Goal: Task Accomplishment & Management: Use online tool/utility

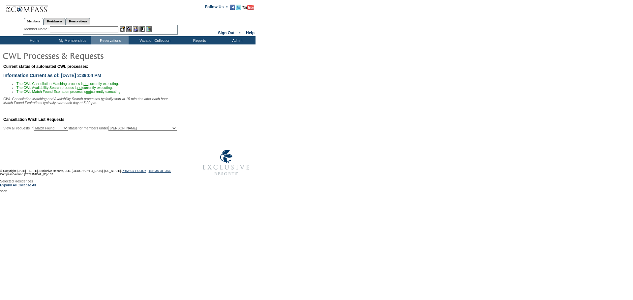
select select "50"
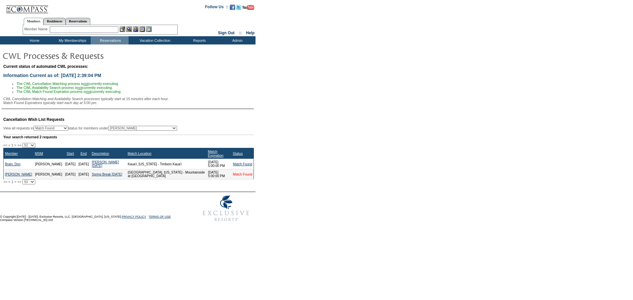
click at [237, 176] on link "Match Found" at bounding box center [242, 175] width 19 height 4
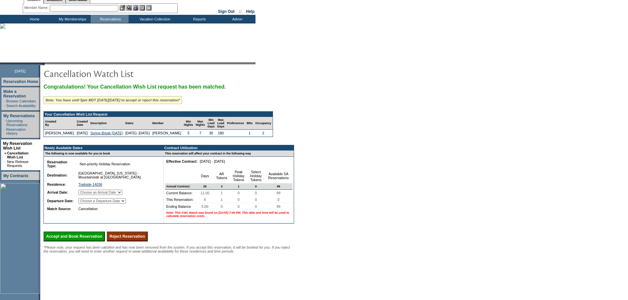
scroll to position [33, 0]
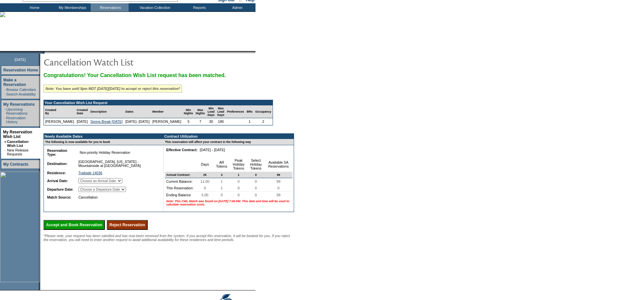
click at [122, 183] on select "Choose an Arrival Date [DATE] [DATE] [DATE] [DATE] [DATE] [DATE]" at bounding box center [100, 180] width 44 height 5
select select "[DATE]"
click at [87, 183] on select "Choose an Arrival Date [DATE] [DATE] [DATE] [DATE] [DATE] [DATE]" at bounding box center [100, 180] width 44 height 5
click at [121, 192] on select "Choose a Departure Date [DATE] [DATE] [DATE] [DATE] [DATE] [DATE]" at bounding box center [101, 189] width 47 height 5
select select "[DATE]"
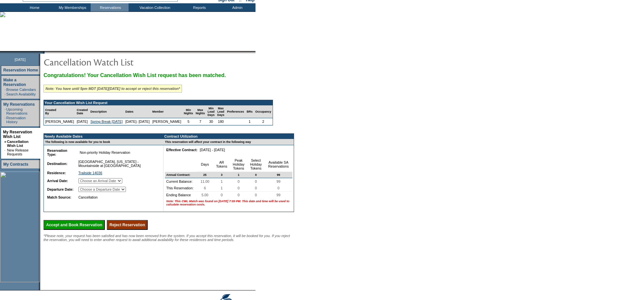
click at [87, 192] on select "Choose a Departure Date [DATE] [DATE] [DATE] [DATE] [DATE] [DATE]" at bounding box center [101, 189] width 47 height 5
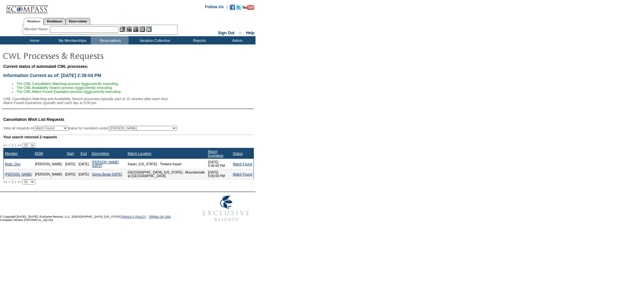
select select "50"
click at [12, 174] on link "[PERSON_NAME]" at bounding box center [18, 175] width 27 height 4
